Goal: Contribute content: Add original content to the website for others to see

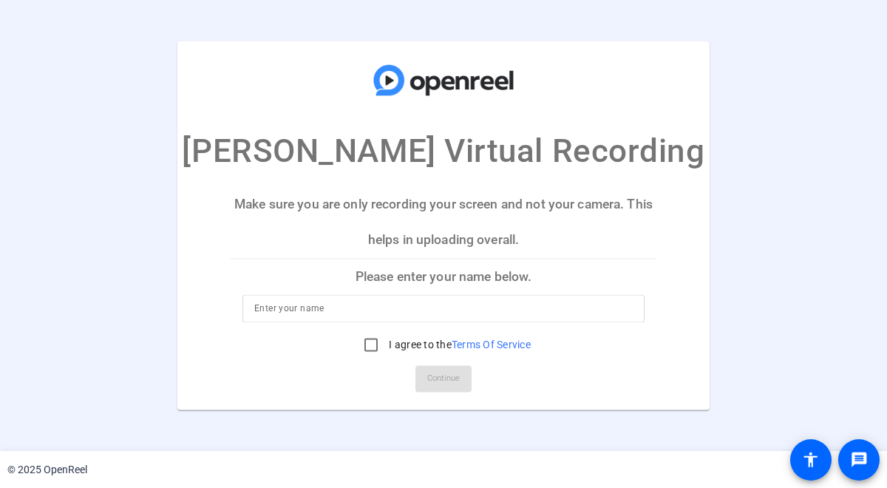
click at [419, 303] on input at bounding box center [443, 309] width 378 height 18
type input "Kim Lance"
click at [370, 347] on input "I agree to the Terms Of Service" at bounding box center [371, 345] width 30 height 30
checkbox input "true"
click at [439, 382] on span "Continue" at bounding box center [443, 379] width 33 height 22
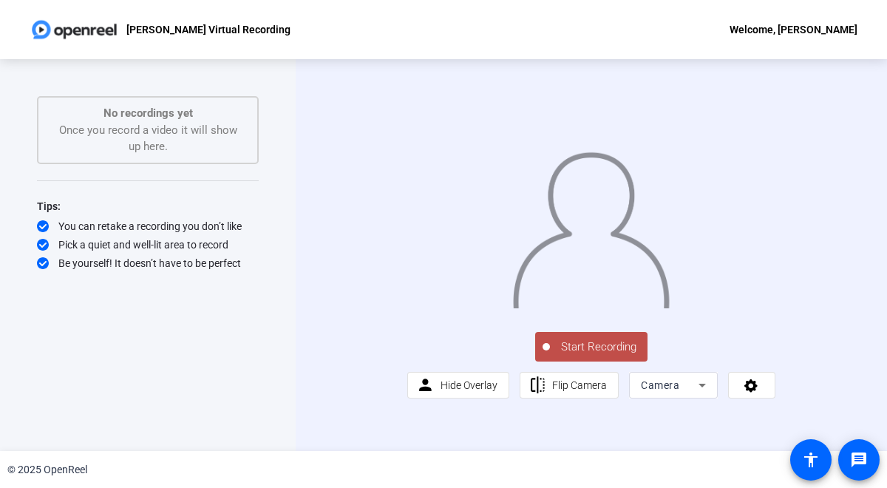
click at [696, 394] on icon at bounding box center [702, 385] width 18 height 18
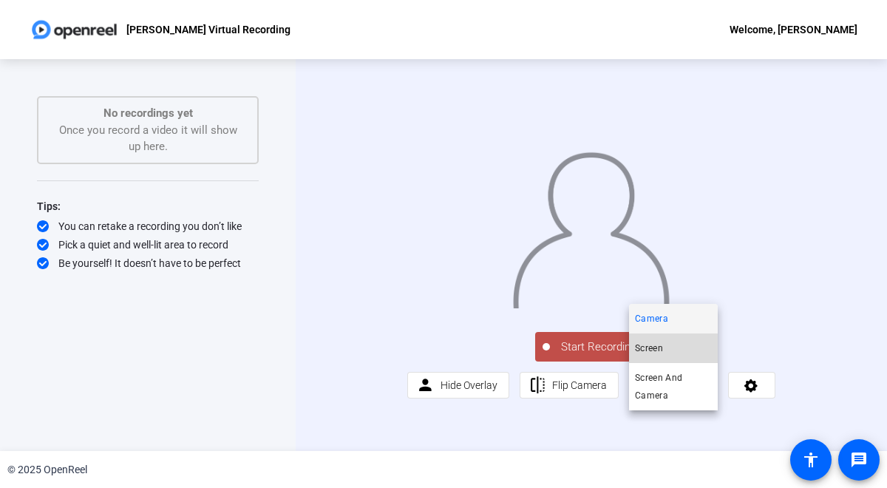
click at [690, 348] on mat-option "Screen" at bounding box center [673, 348] width 89 height 30
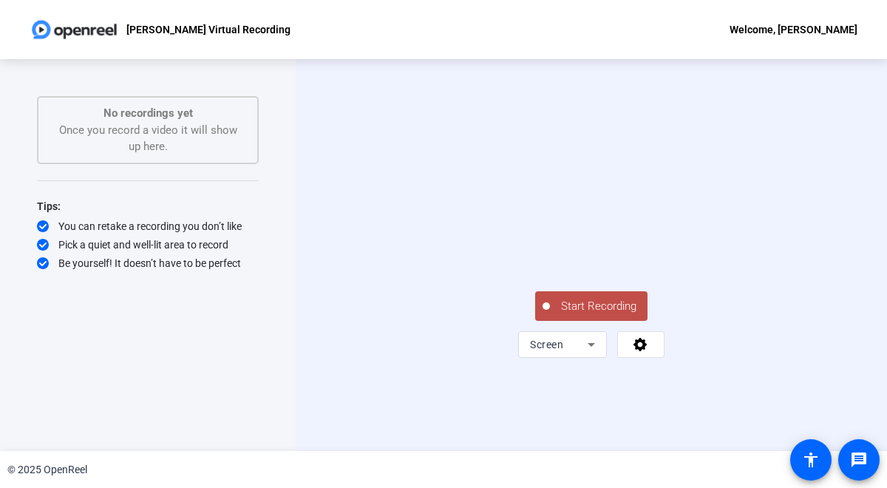
click at [567, 315] on span "Start Recording" at bounding box center [599, 306] width 98 height 17
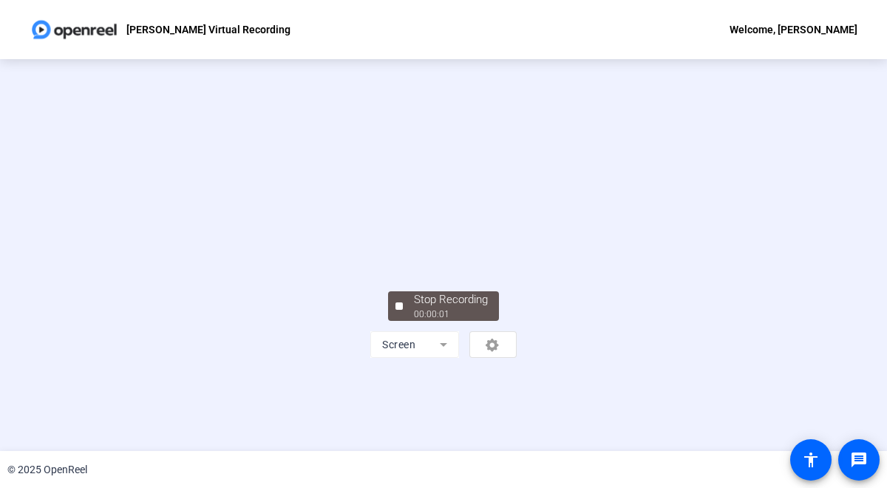
scroll to position [61, 0]
click at [483, 308] on div "Stop Recording" at bounding box center [451, 299] width 74 height 17
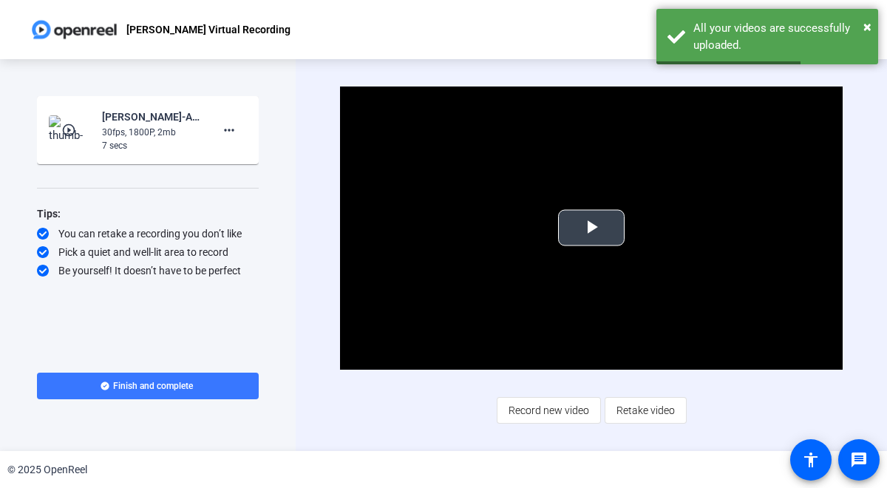
click at [591, 228] on span "Video Player" at bounding box center [591, 228] width 0 height 0
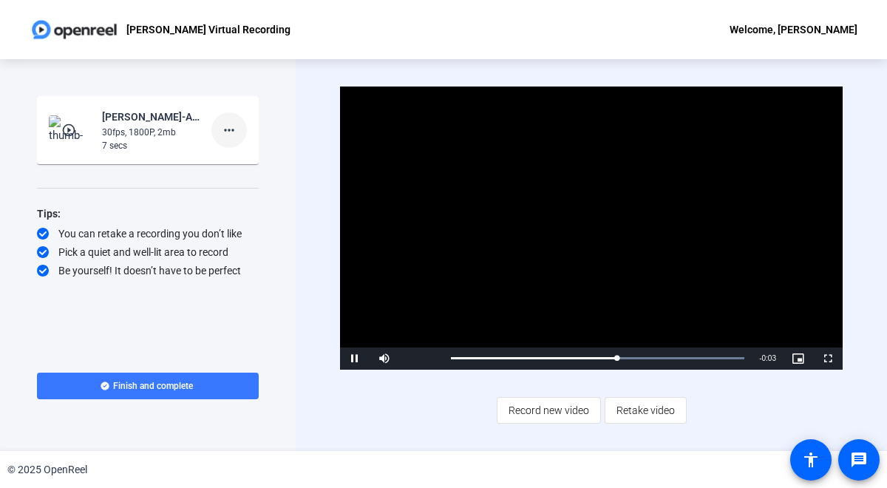
click at [236, 132] on mat-icon "more_horiz" at bounding box center [229, 130] width 18 height 18
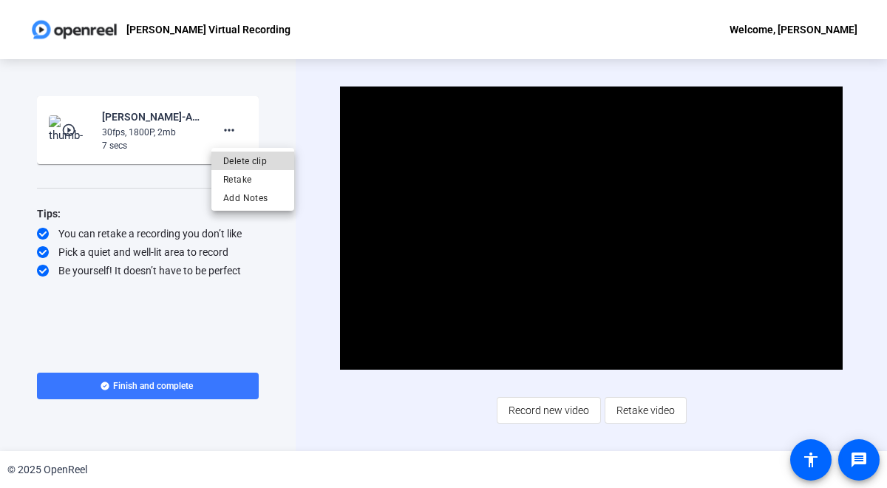
click at [241, 160] on span "Delete clip" at bounding box center [252, 161] width 59 height 18
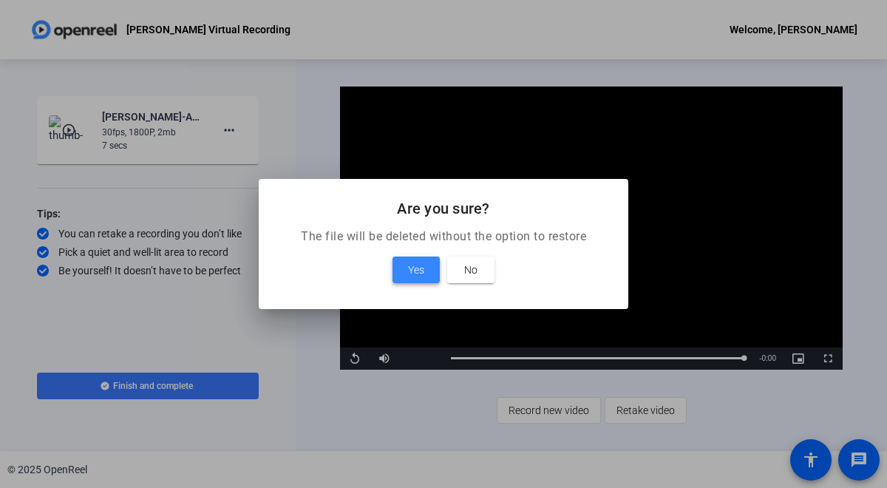
click at [416, 271] on span "Yes" at bounding box center [416, 270] width 16 height 18
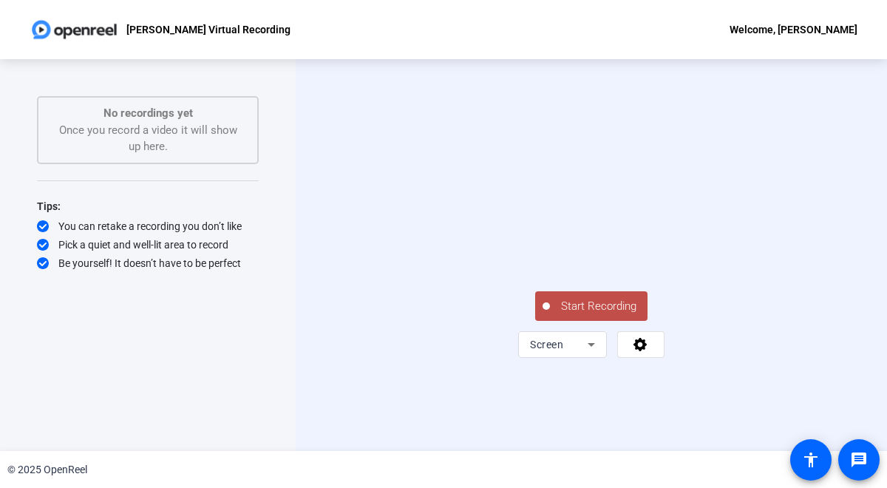
click at [607, 315] on span "Start Recording" at bounding box center [599, 306] width 98 height 17
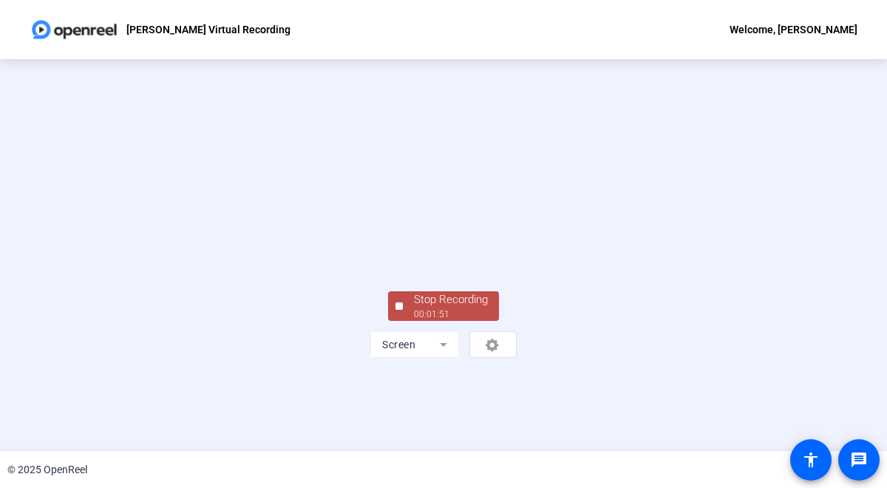
click at [483, 308] on div "Stop Recording" at bounding box center [451, 299] width 74 height 17
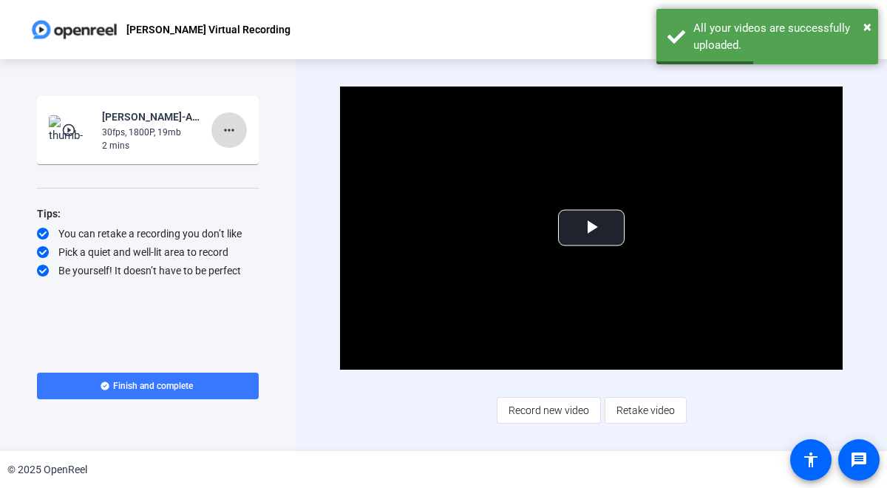
click at [226, 128] on mat-icon "more_horiz" at bounding box center [229, 130] width 18 height 18
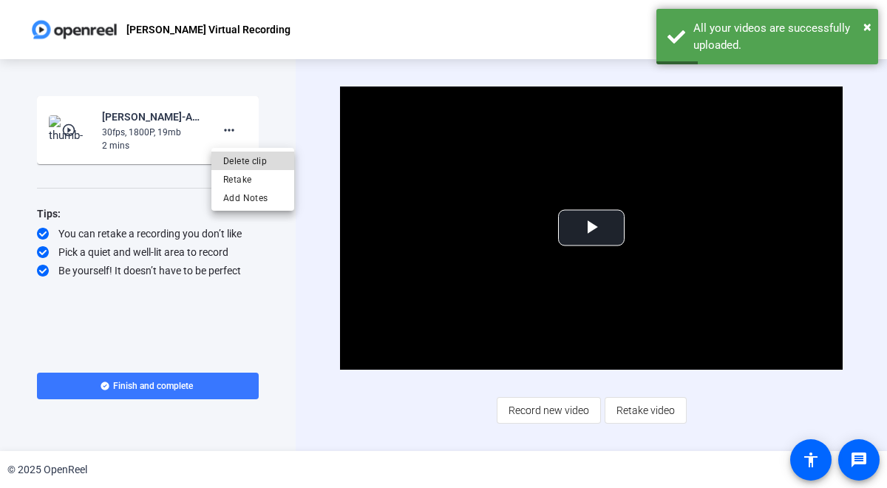
click at [229, 154] on span "Delete clip" at bounding box center [252, 161] width 59 height 18
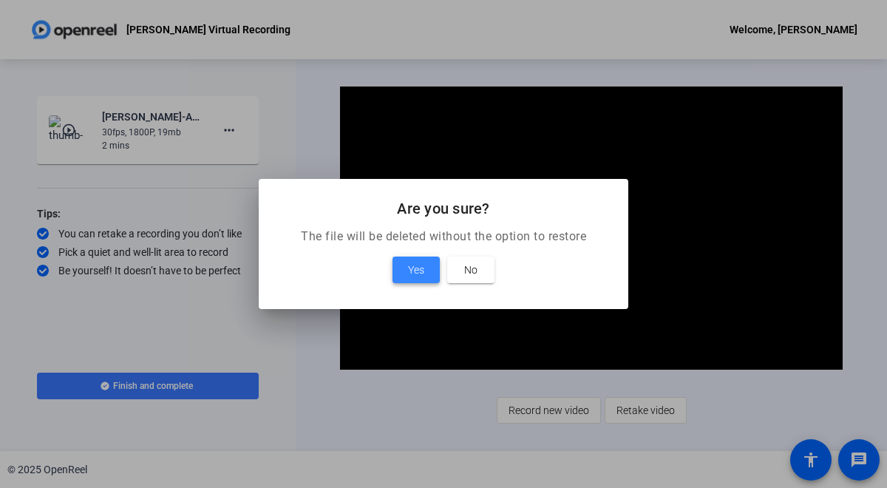
click at [407, 272] on span at bounding box center [415, 269] width 47 height 35
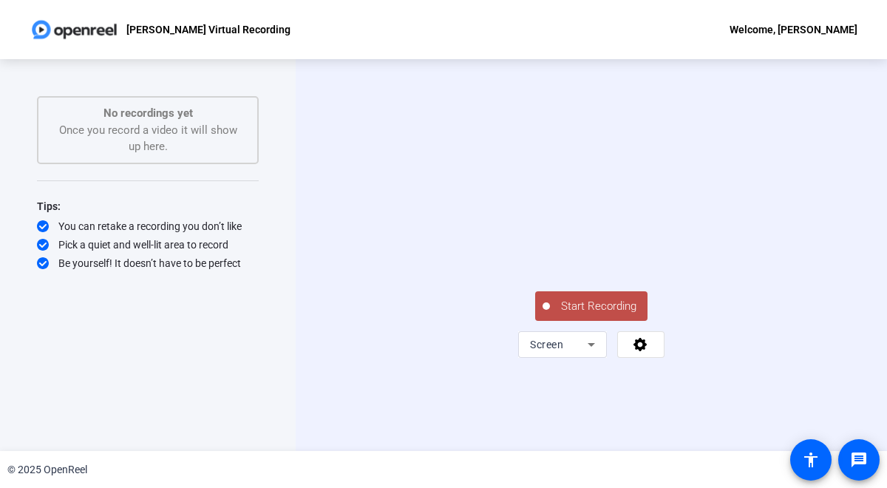
click at [607, 315] on span "Start Recording" at bounding box center [599, 306] width 98 height 17
